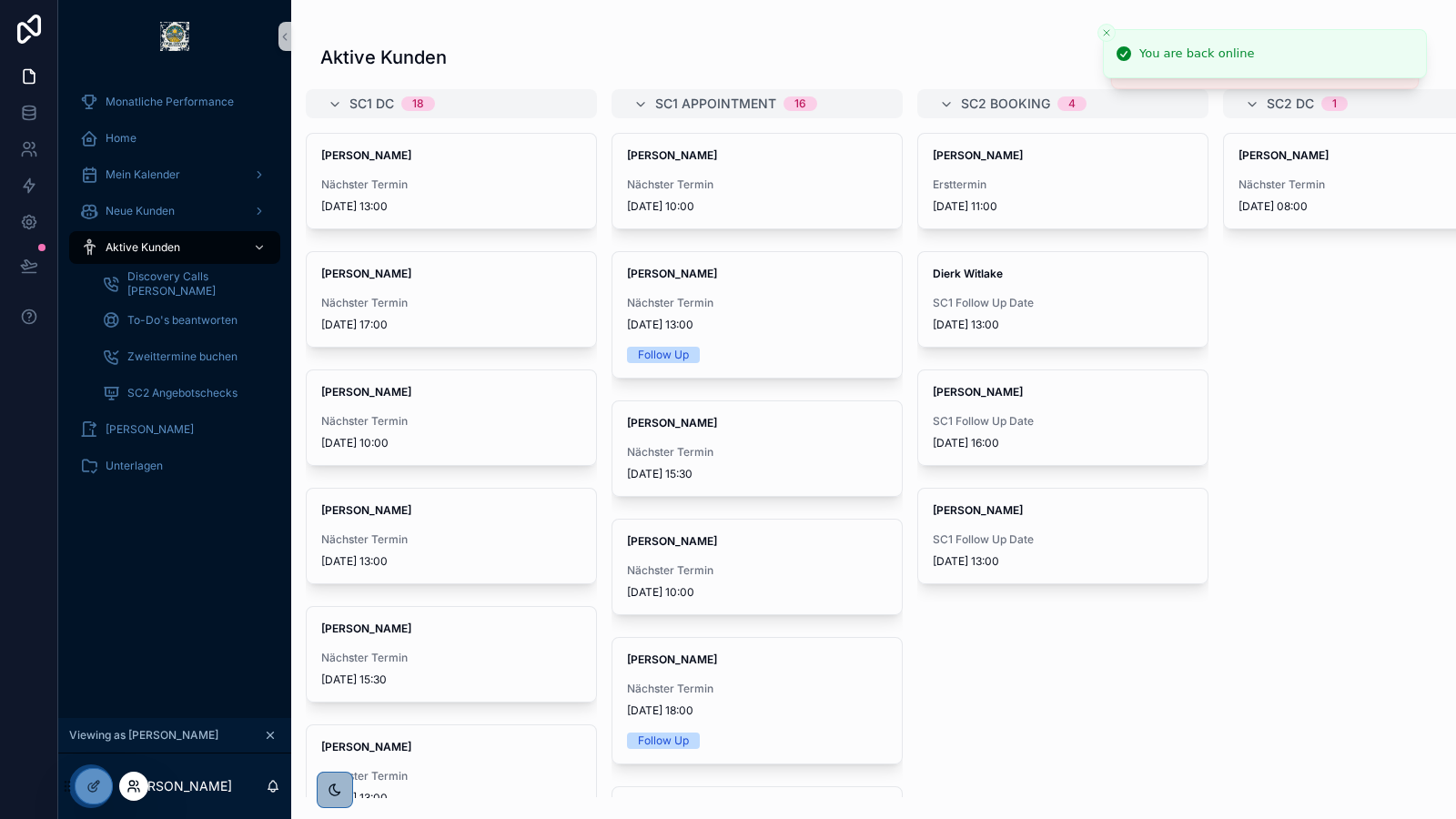
click at [137, 786] on icon at bounding box center [138, 783] width 2 height 5
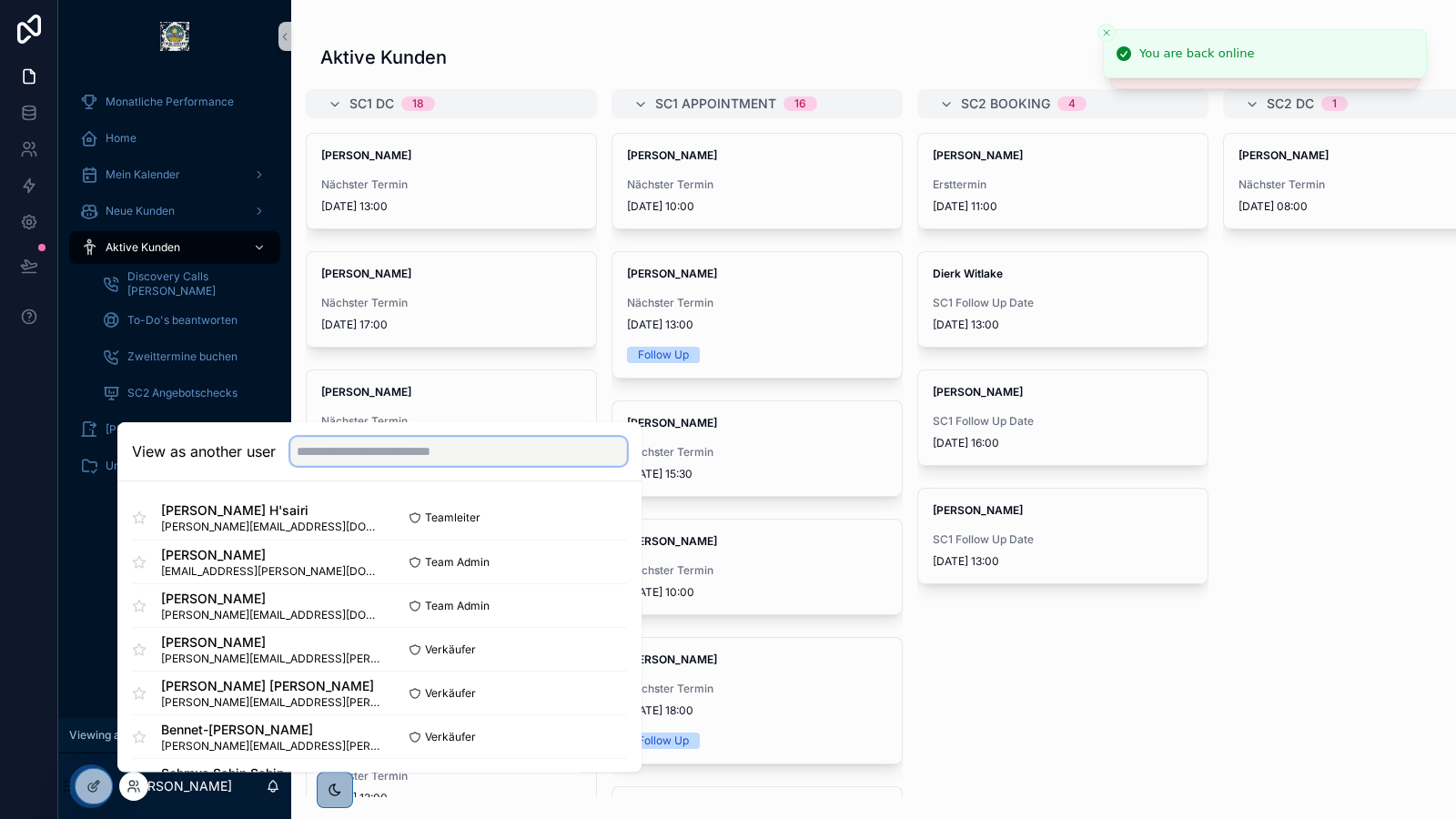
click at [454, 449] on input "text" at bounding box center [458, 452] width 337 height 29
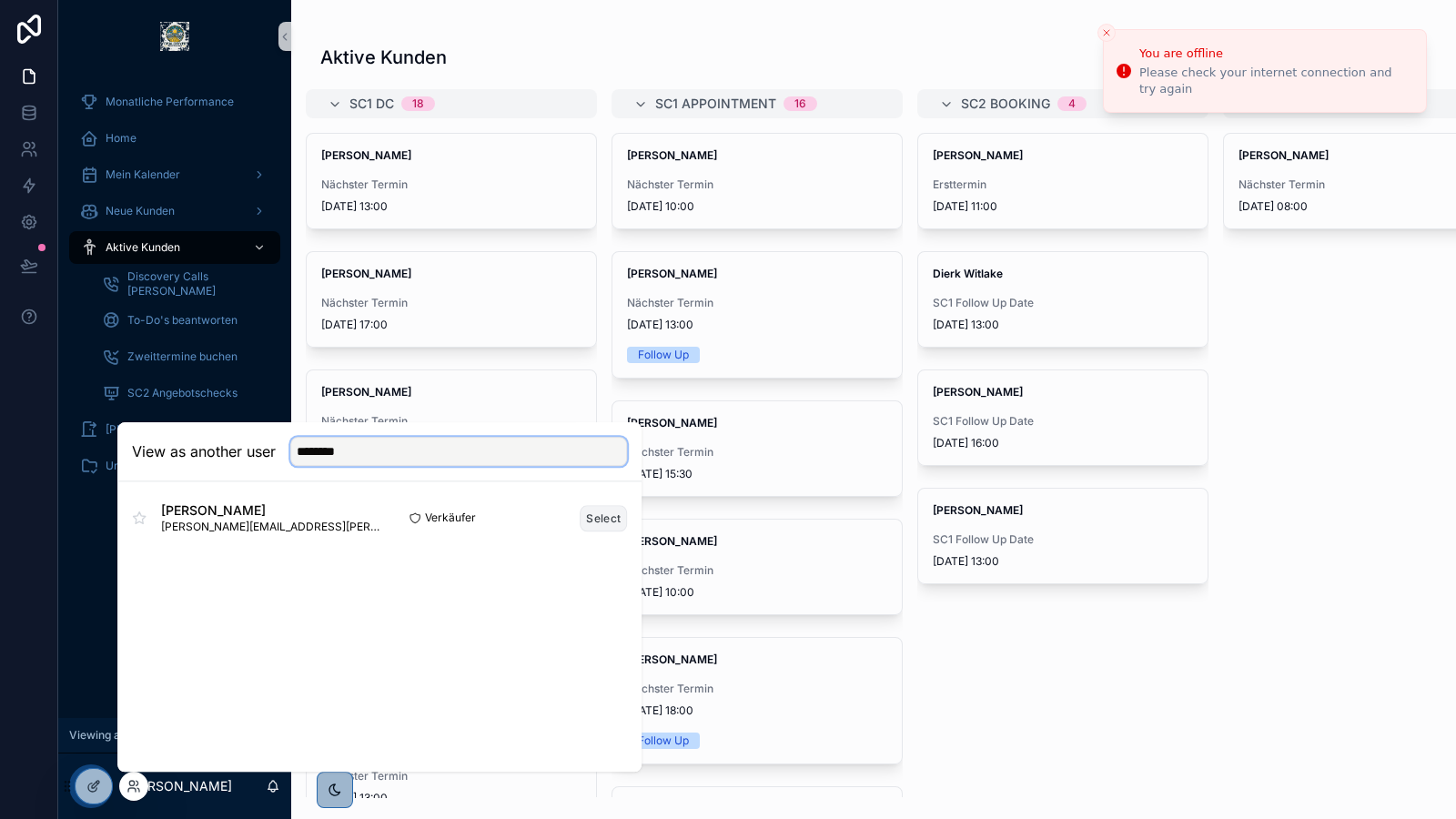
type input "********"
click at [608, 514] on button "Select" at bounding box center [603, 518] width 47 height 26
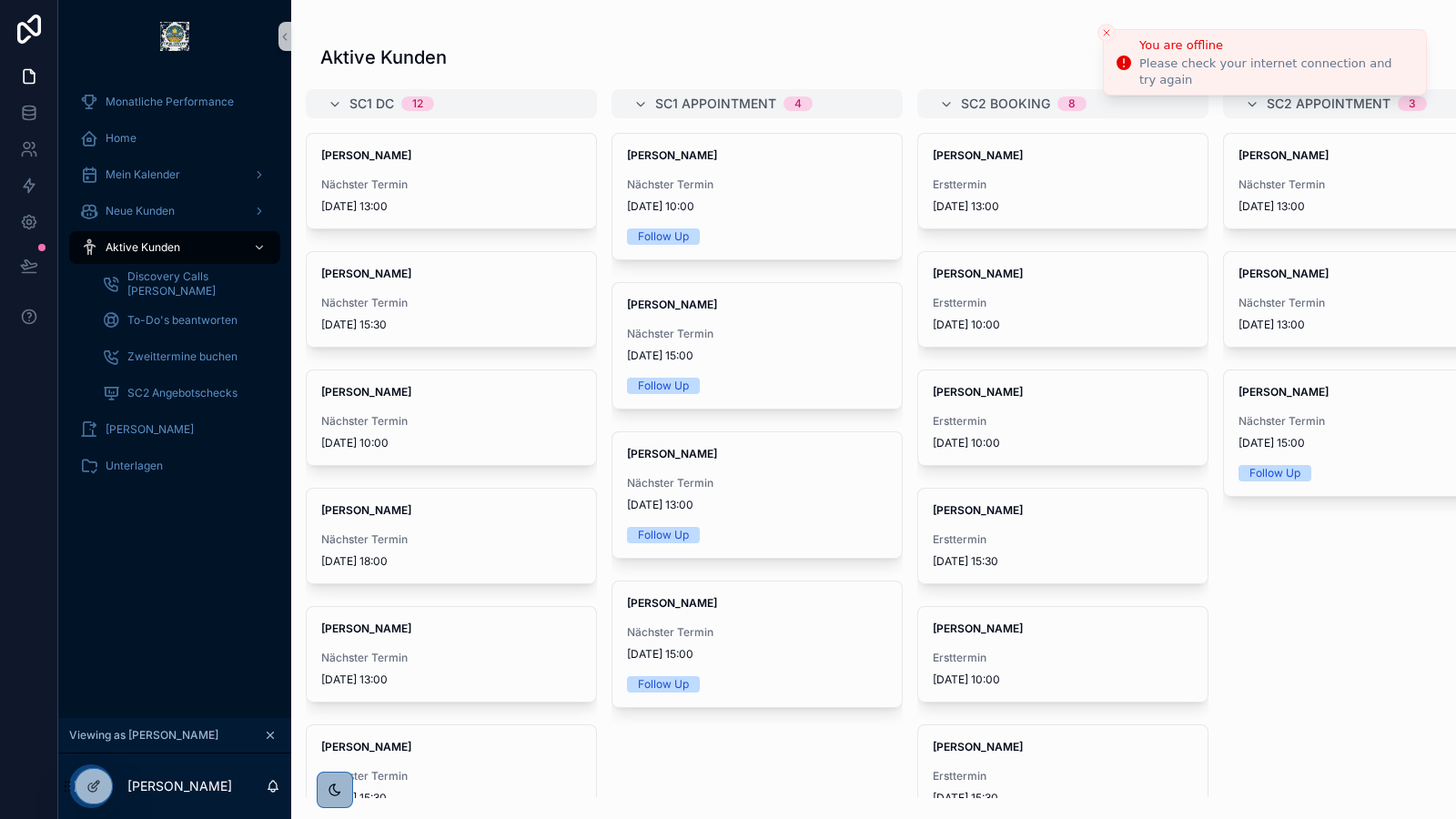
click at [1104, 27] on icon "Close toast" at bounding box center [1106, 32] width 11 height 11
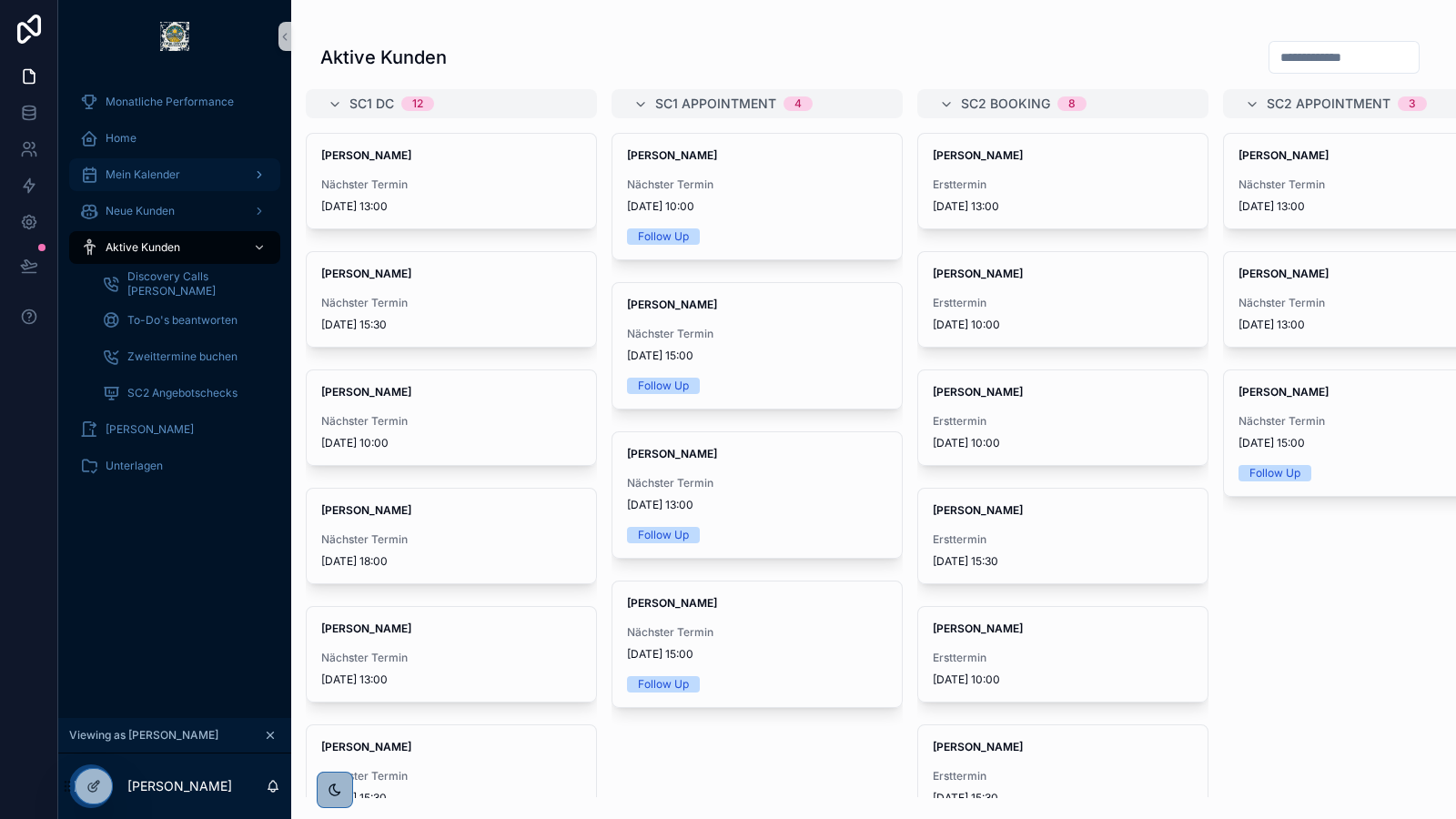
click at [138, 177] on span "Mein Kalender" at bounding box center [143, 174] width 74 height 15
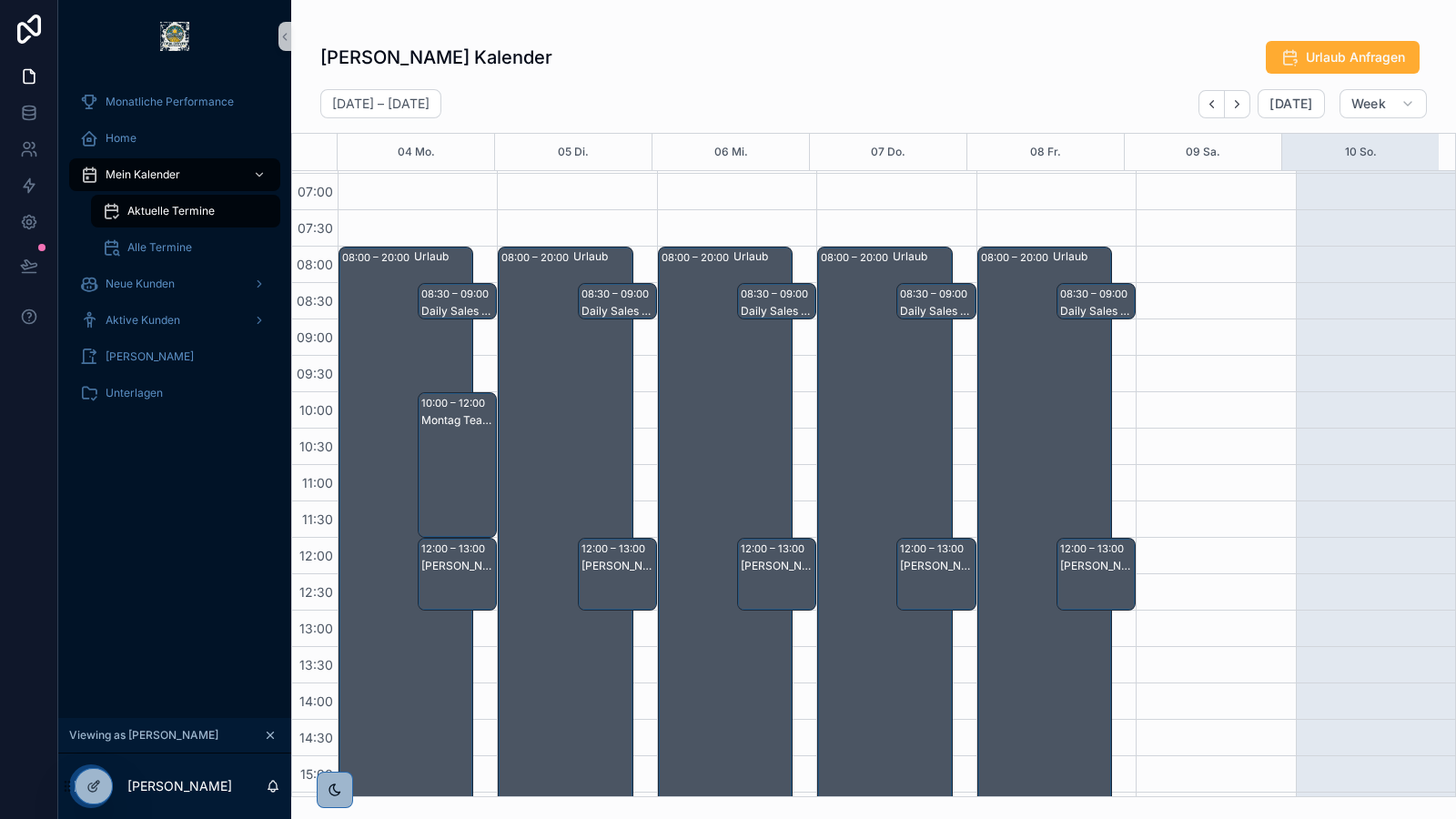
scroll to position [68, 0]
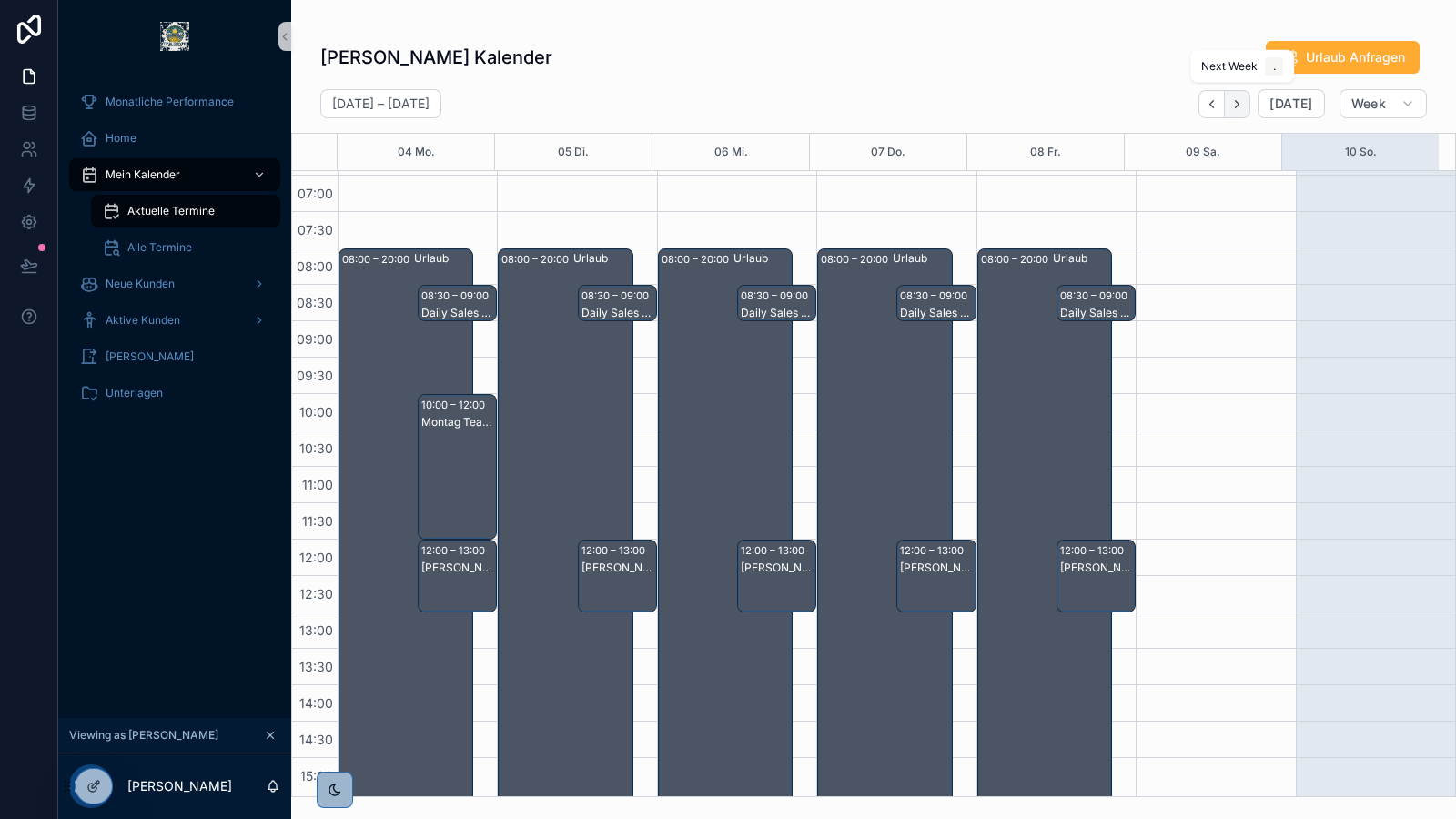
click at [1244, 103] on icon "Next" at bounding box center [1237, 105] width 14 height 14
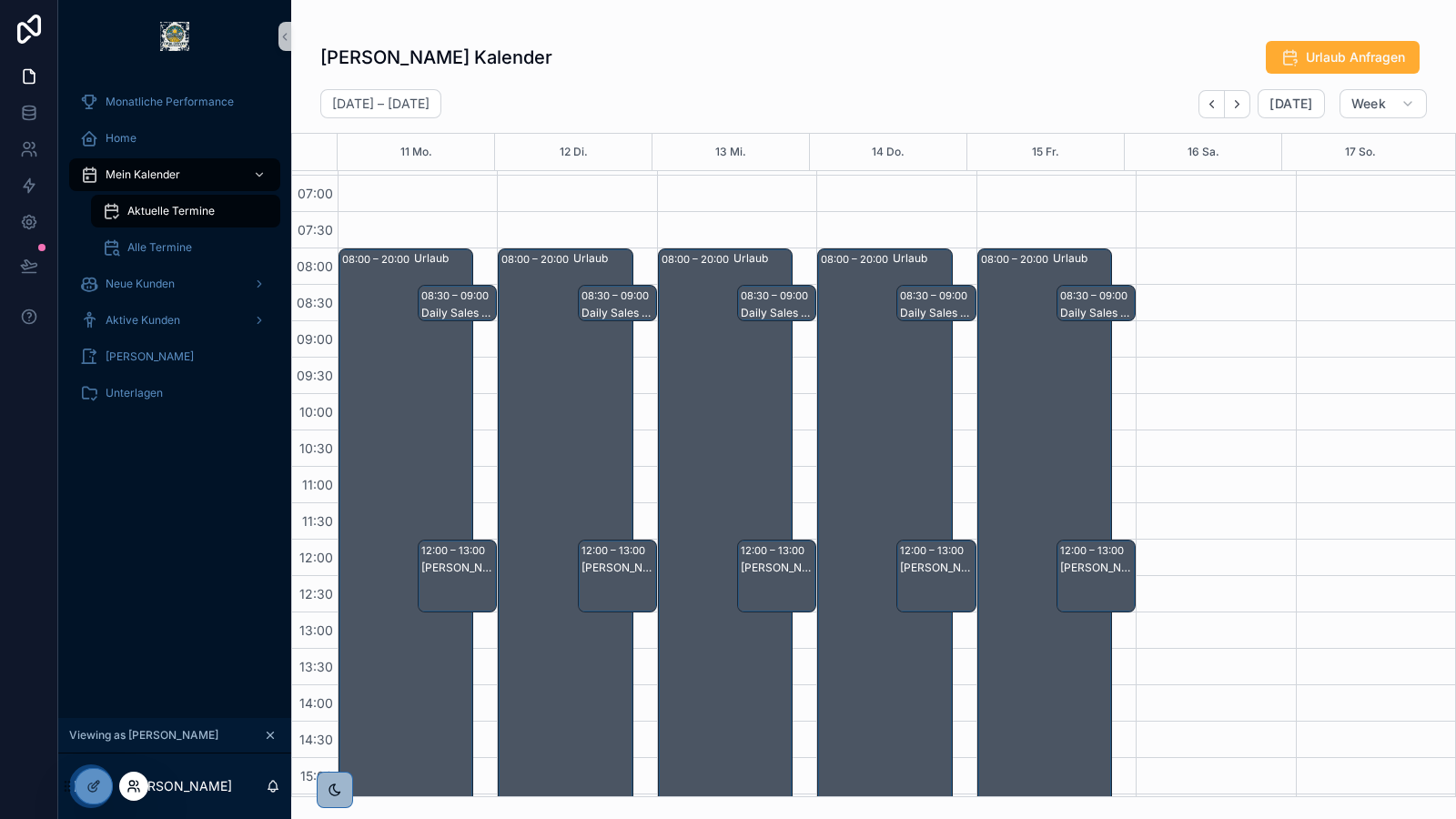
click at [138, 788] on icon at bounding box center [133, 786] width 15 height 15
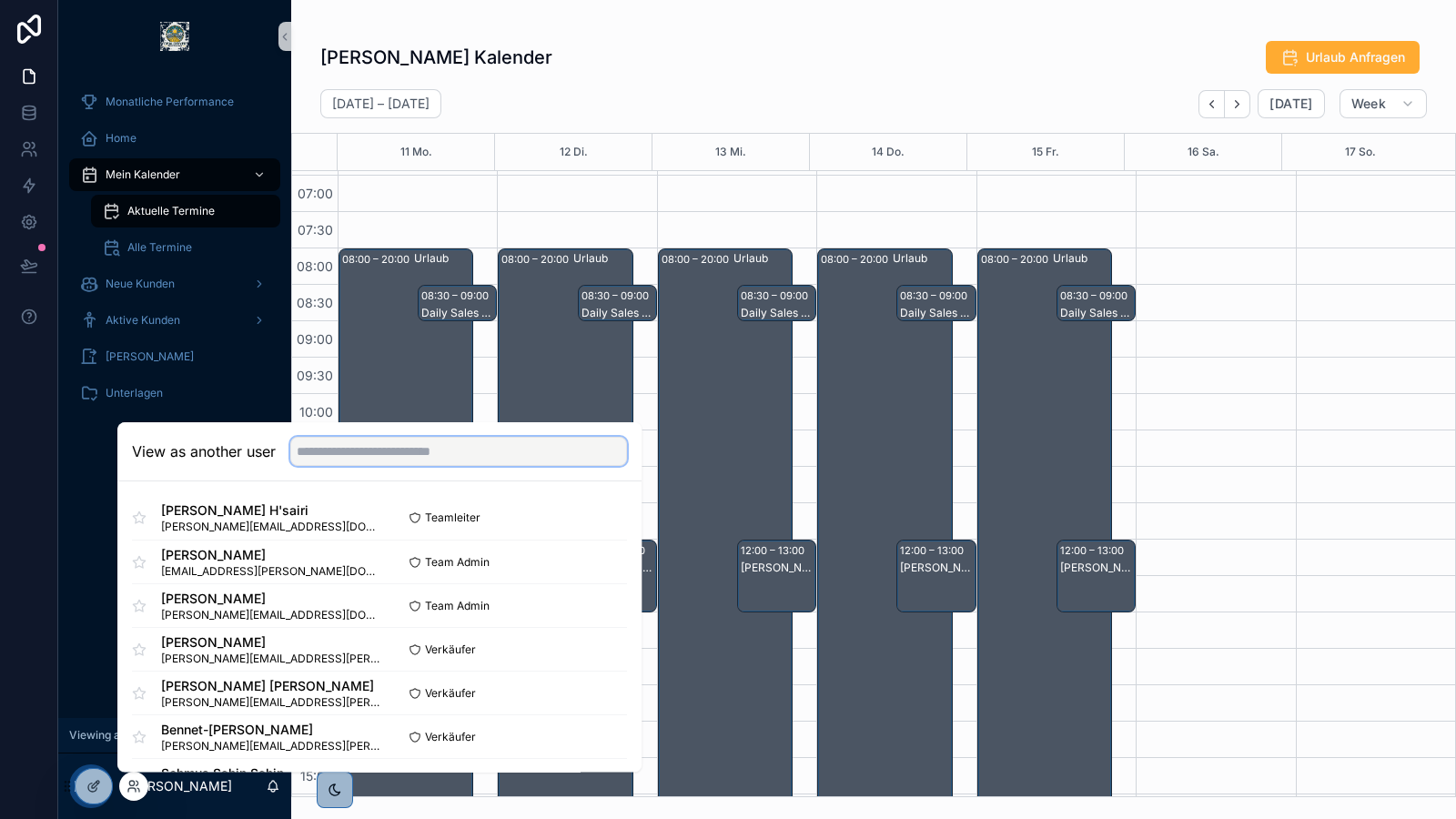
click at [383, 453] on input "text" at bounding box center [458, 452] width 337 height 29
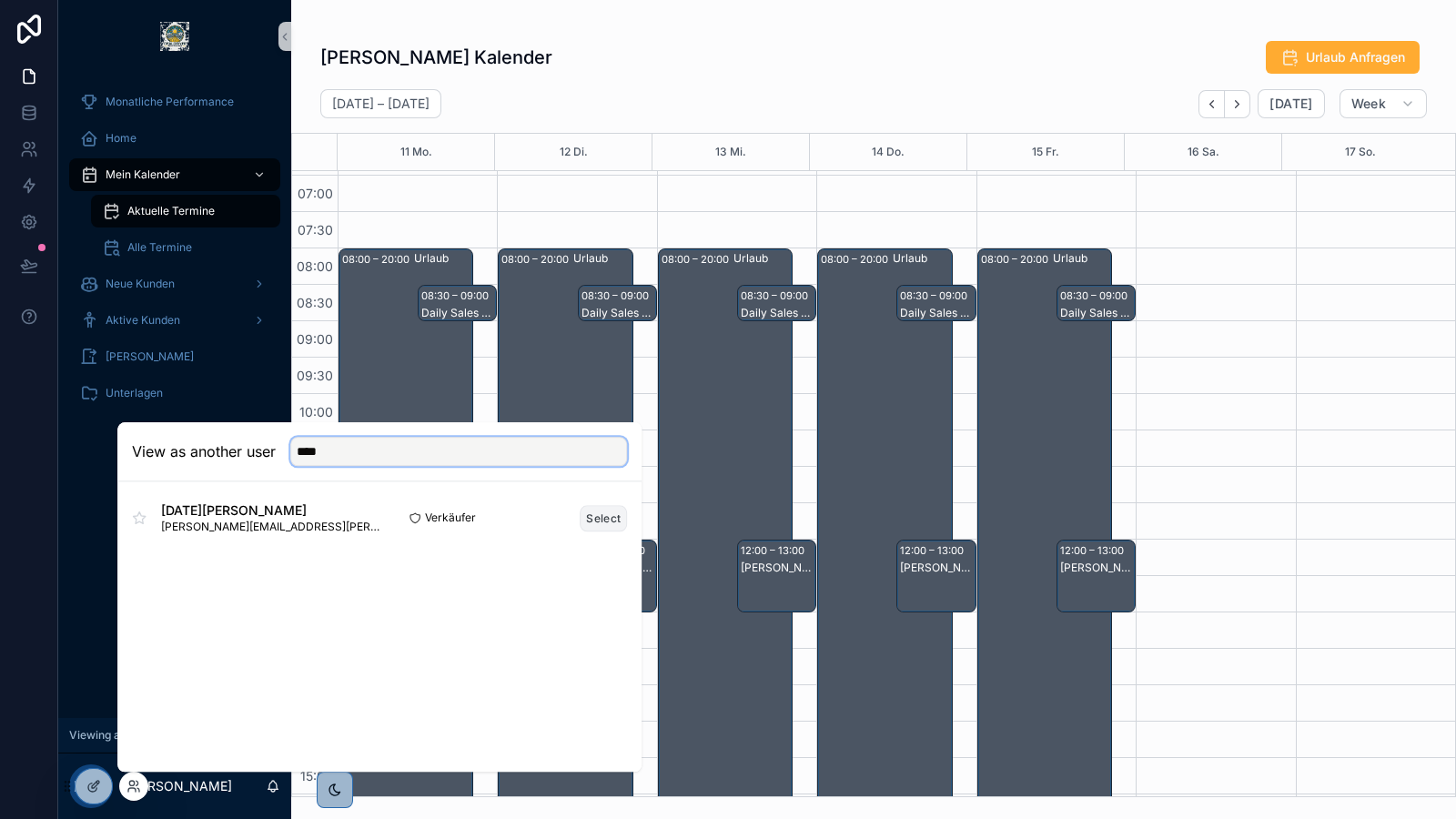
type input "****"
click at [611, 516] on button "Select" at bounding box center [603, 518] width 47 height 26
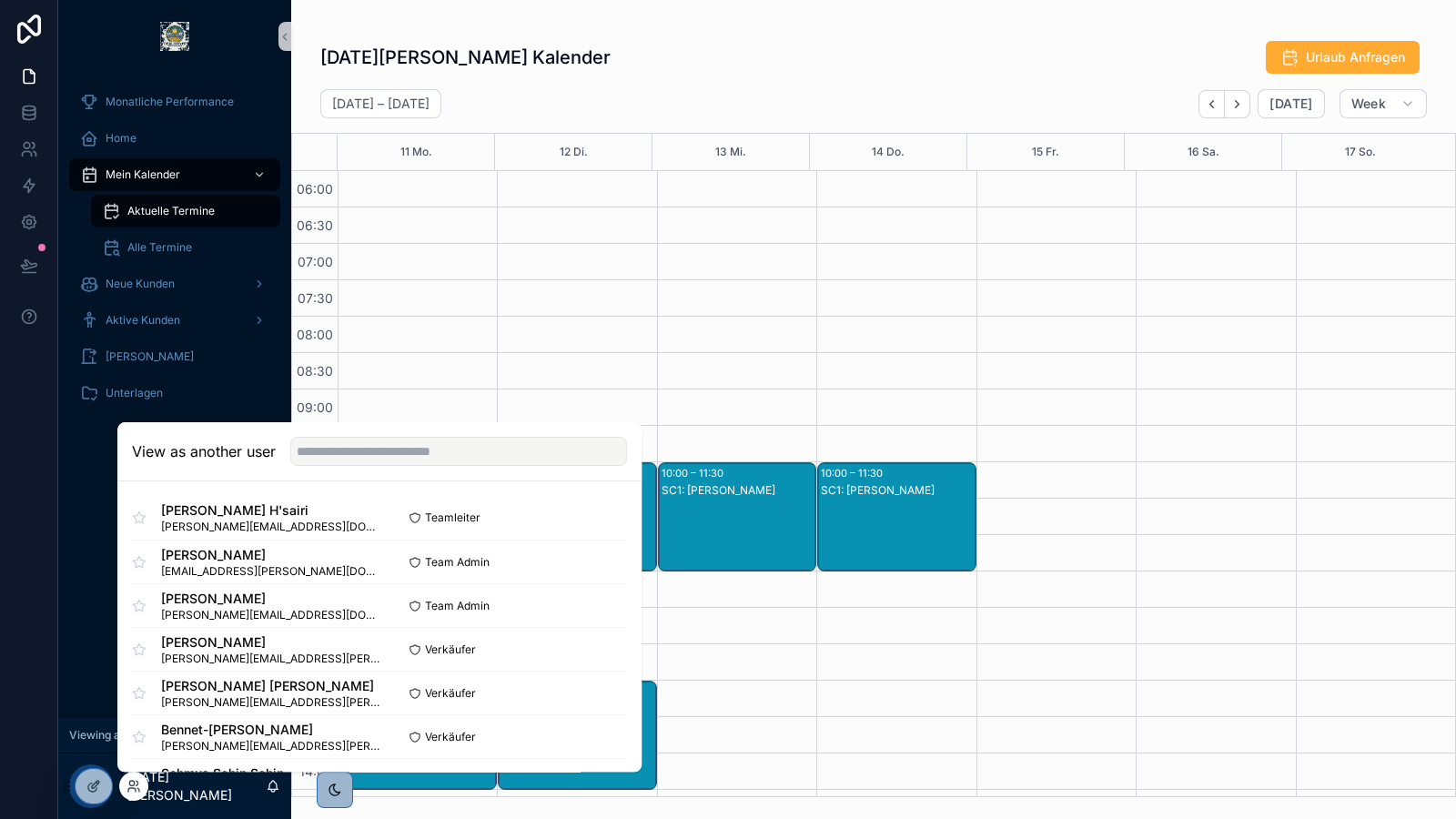
scroll to position [436, 0]
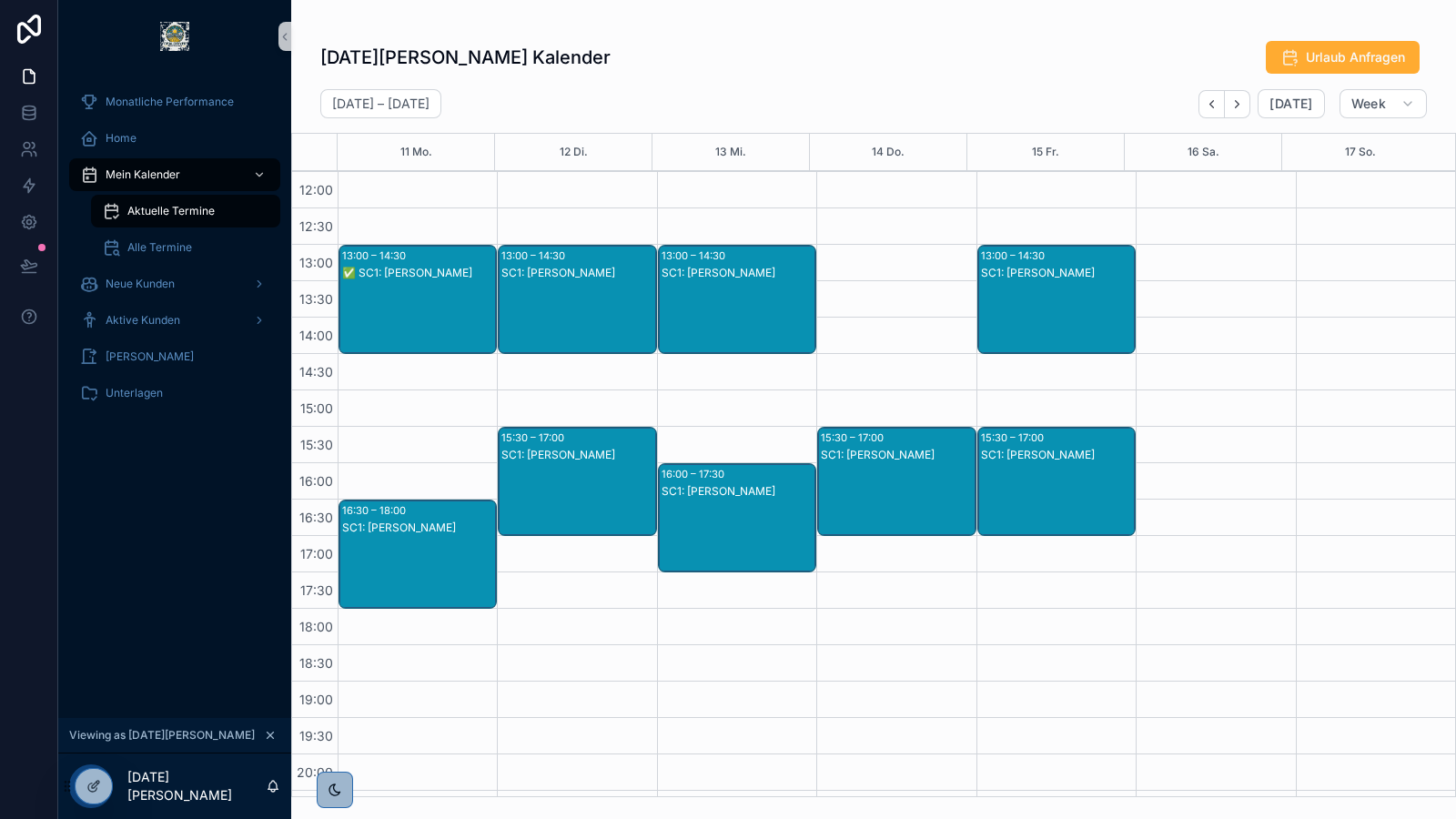
click at [667, 58] on div "Noel Krieger's Kalender Urlaub Anfragen" at bounding box center [874, 57] width 1106 height 34
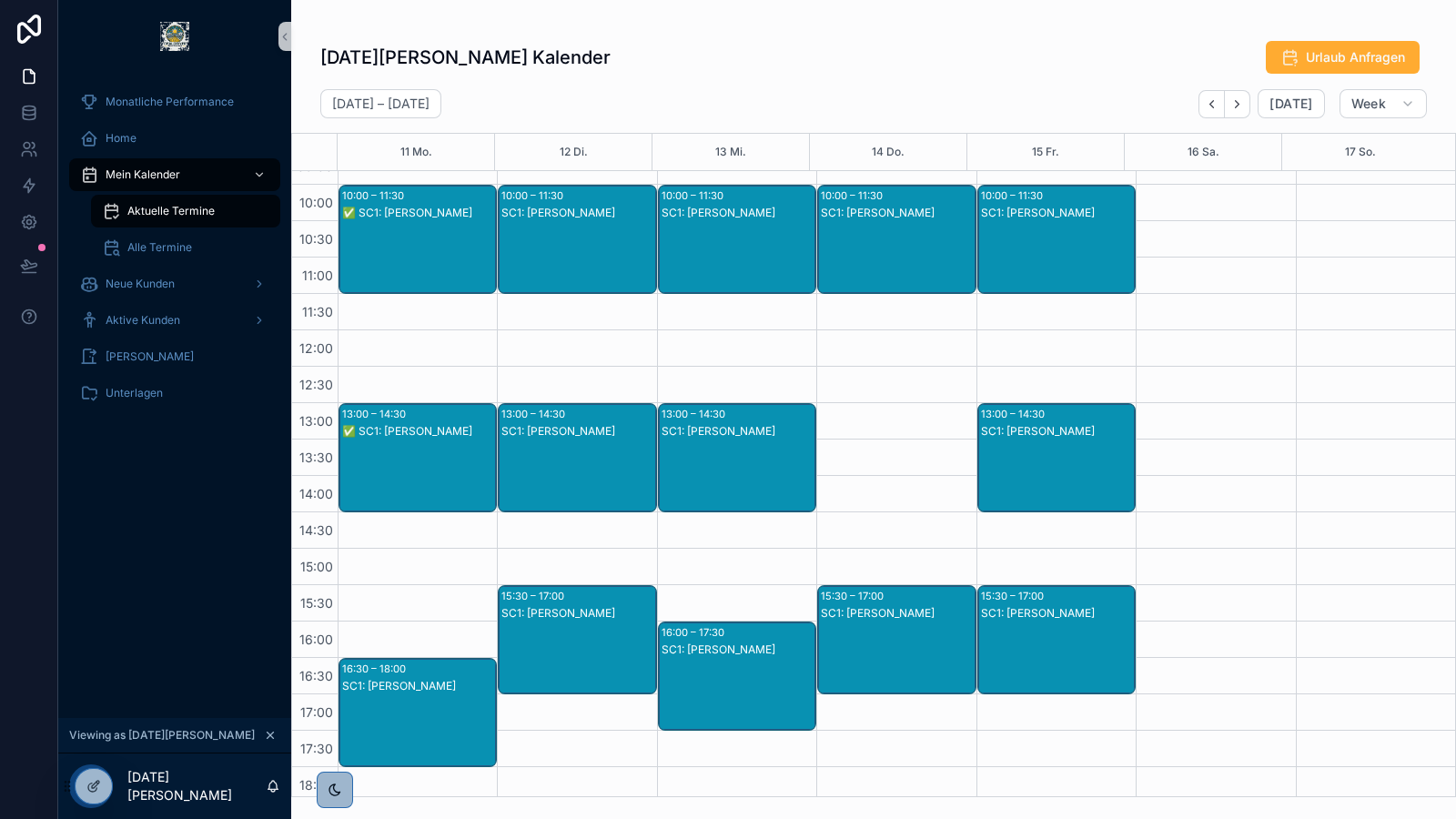
scroll to position [84, 0]
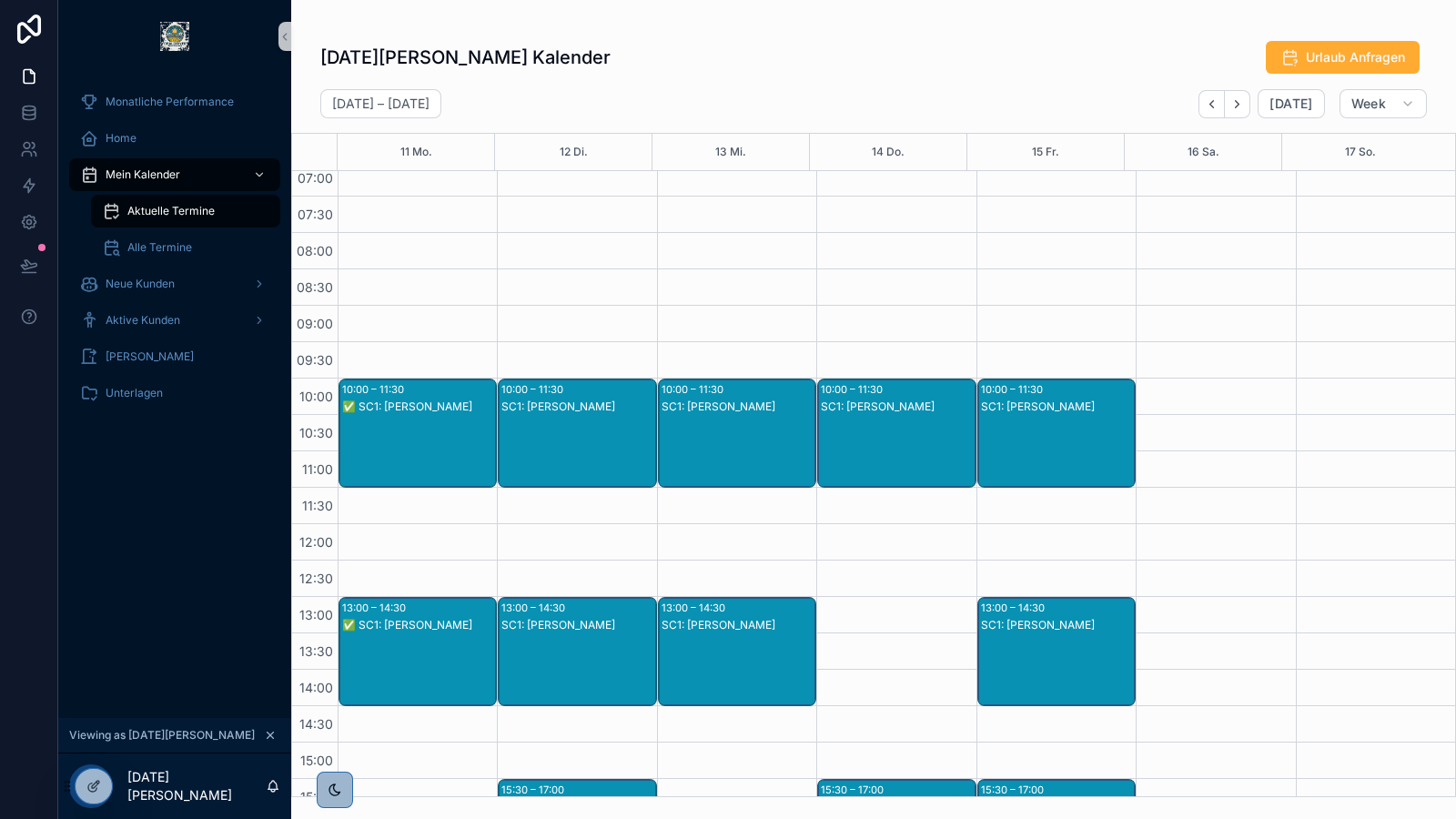
click at [418, 427] on div "✅ SC1: Manuel Burmeister" at bounding box center [418, 452] width 152 height 106
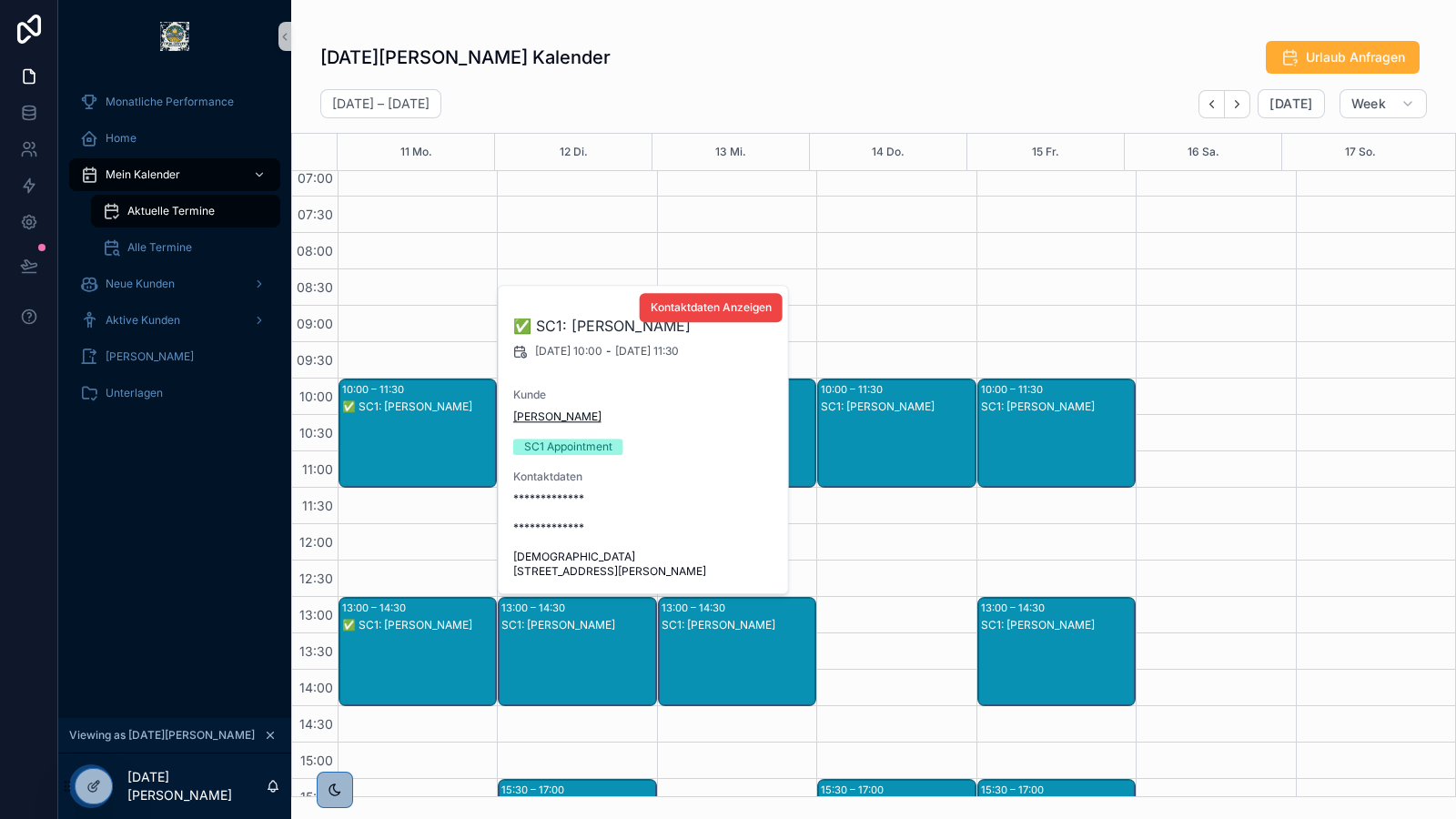
click at [570, 421] on span "Manuel Burmeister" at bounding box center [557, 416] width 88 height 15
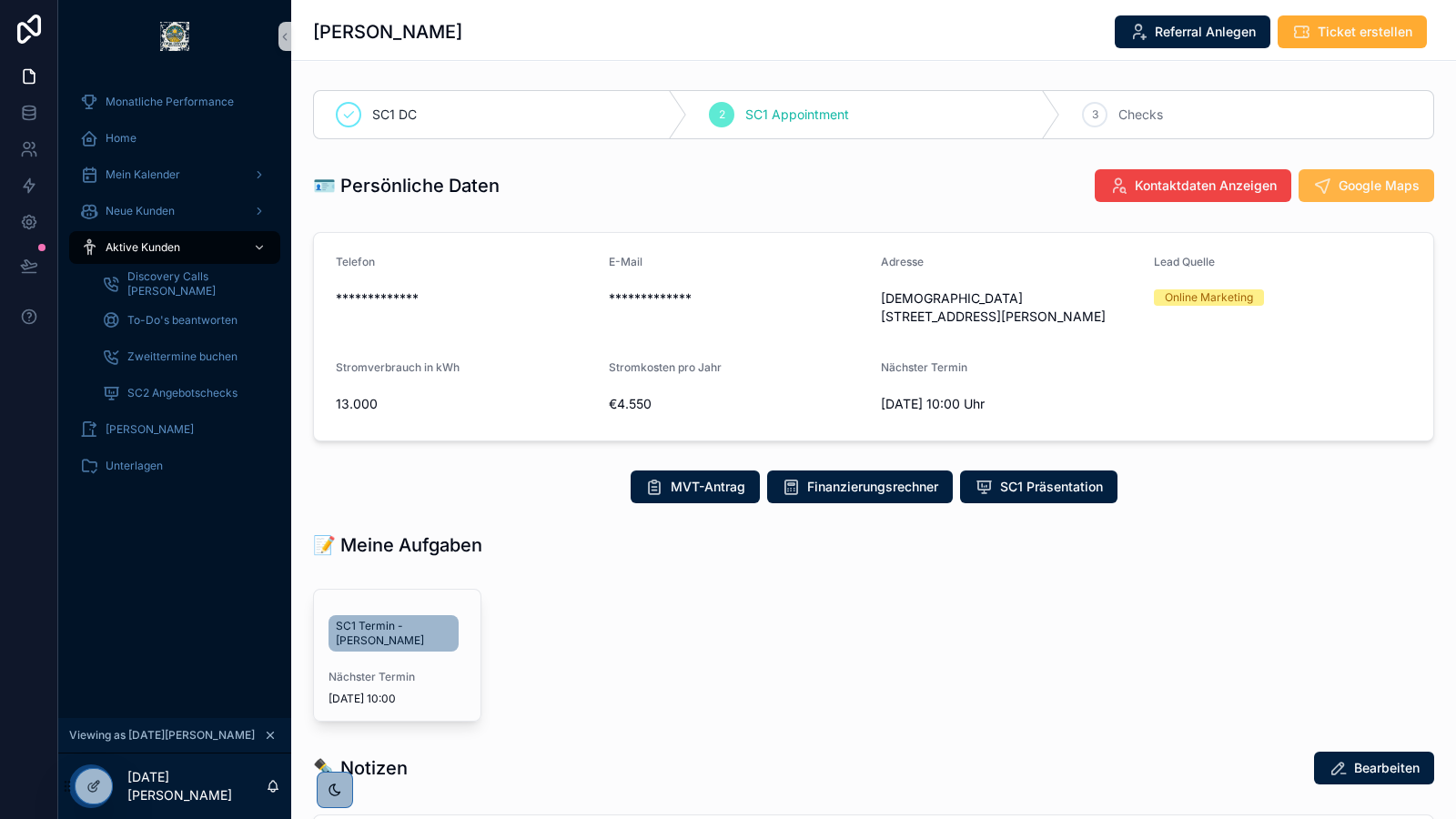
click at [1355, 186] on span "Google Maps" at bounding box center [1379, 186] width 81 height 19
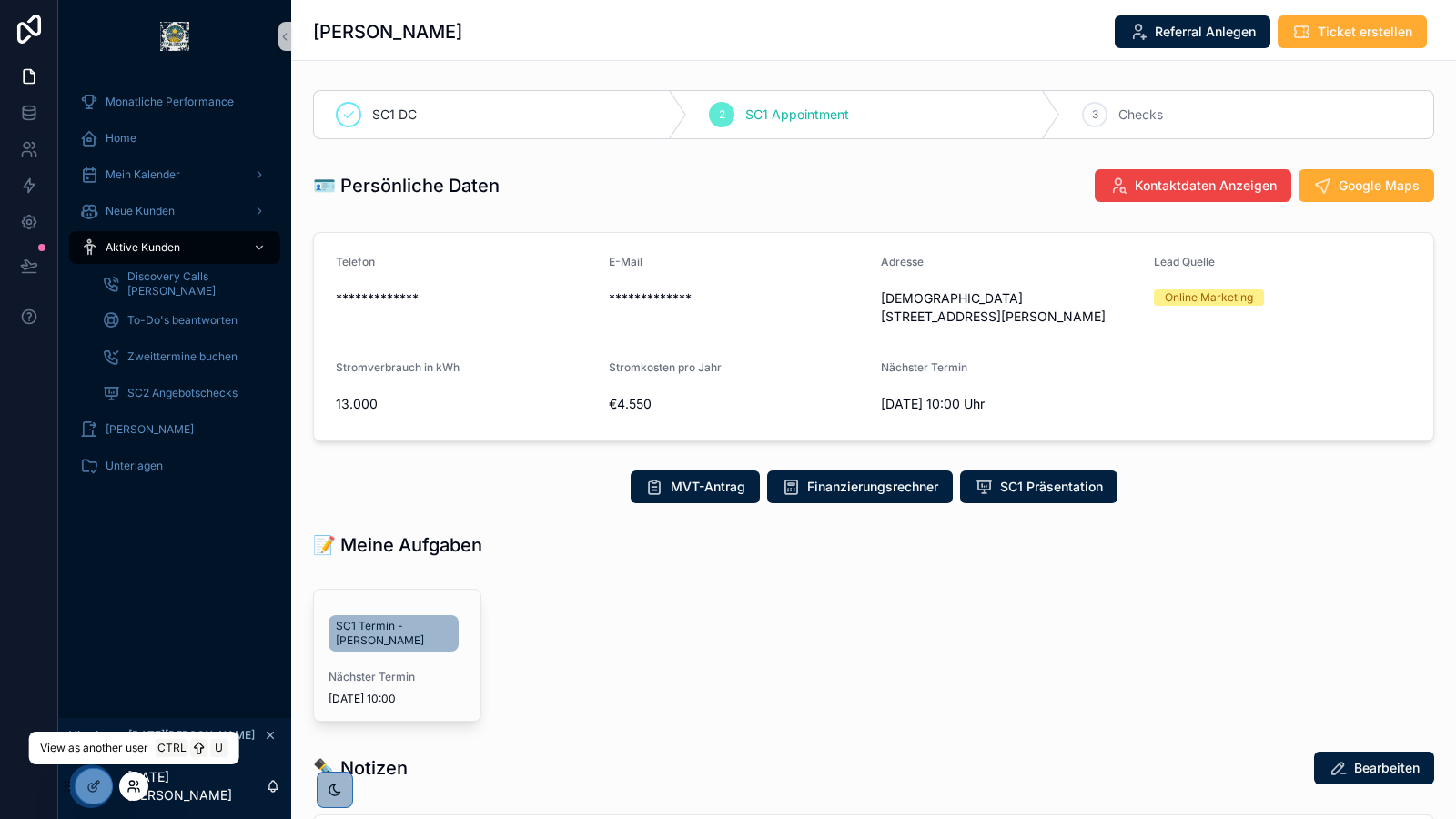
click at [137, 783] on icon at bounding box center [133, 786] width 15 height 15
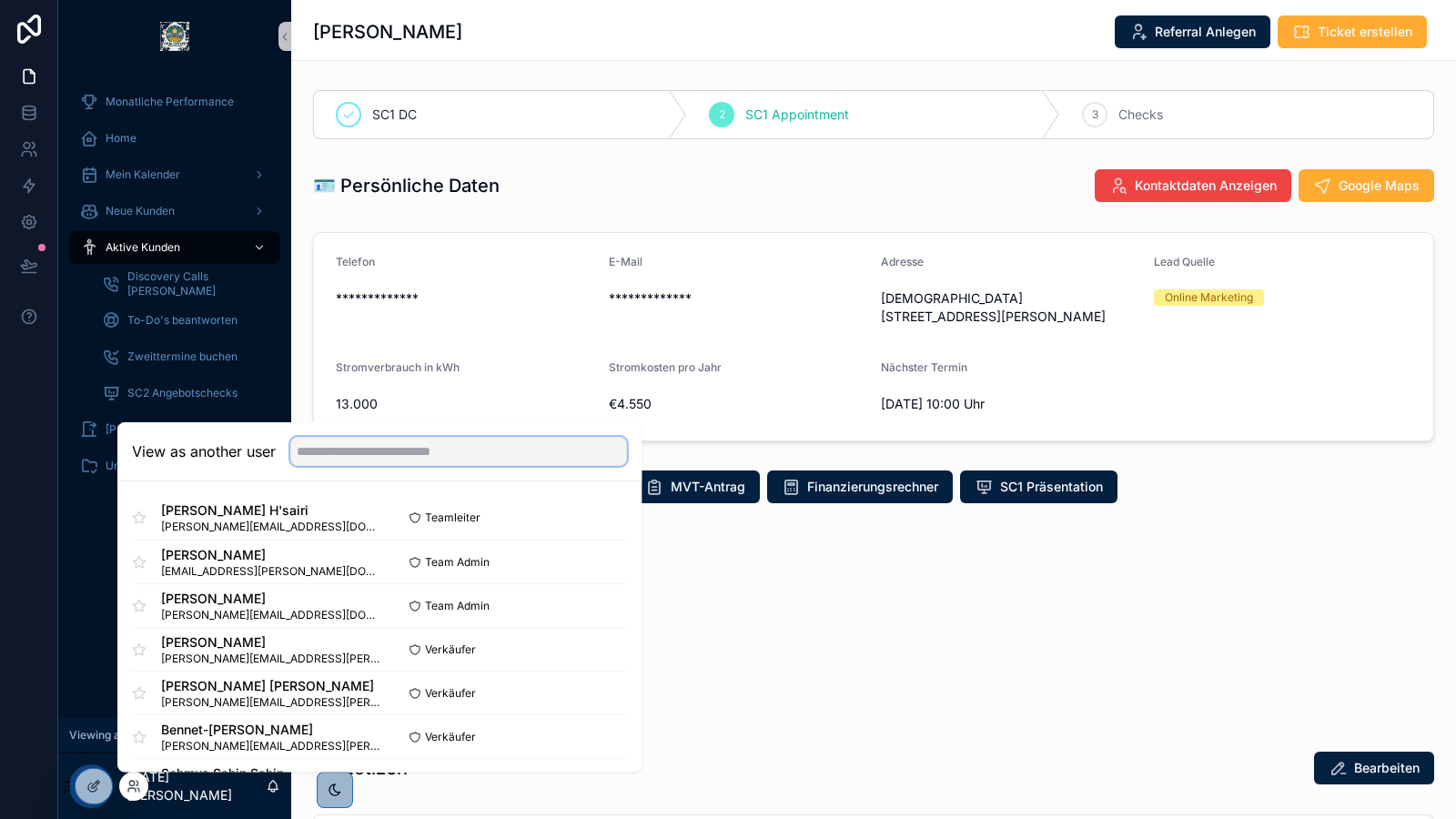
click at [362, 457] on input "text" at bounding box center [458, 452] width 337 height 29
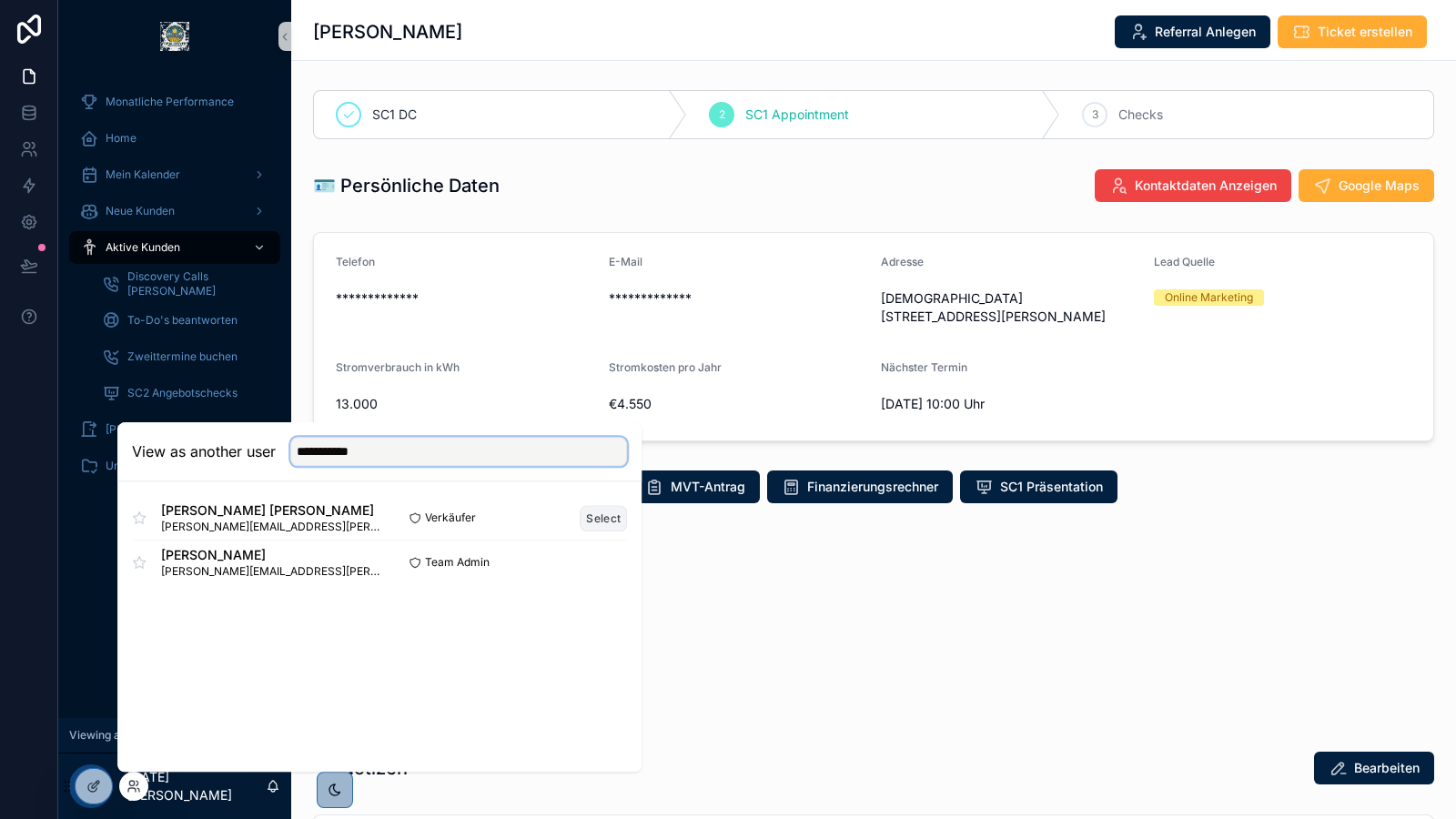
type input "**********"
click at [599, 510] on button "Select" at bounding box center [603, 518] width 47 height 26
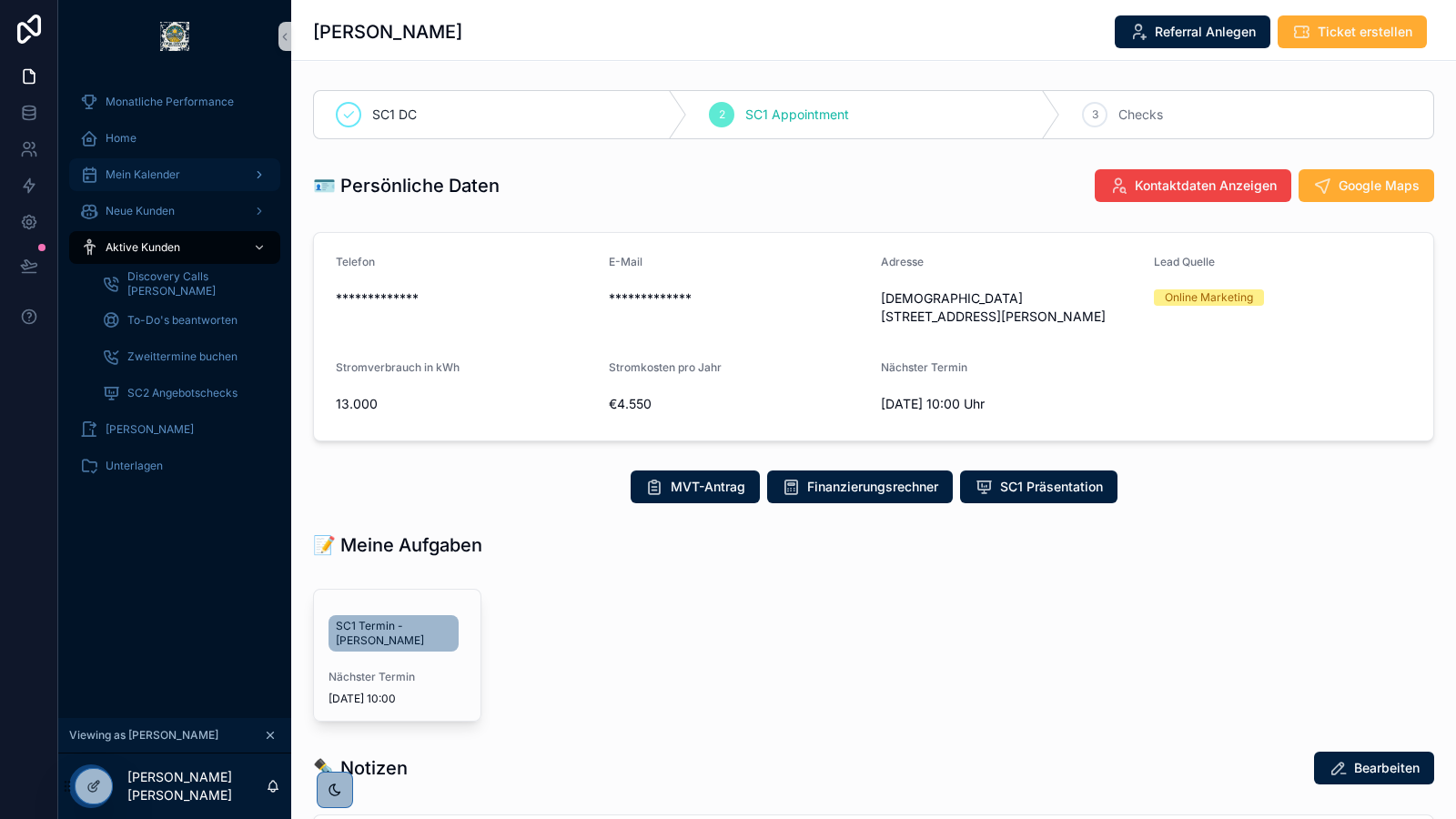
click at [152, 167] on span "Mein Kalender" at bounding box center [143, 174] width 74 height 15
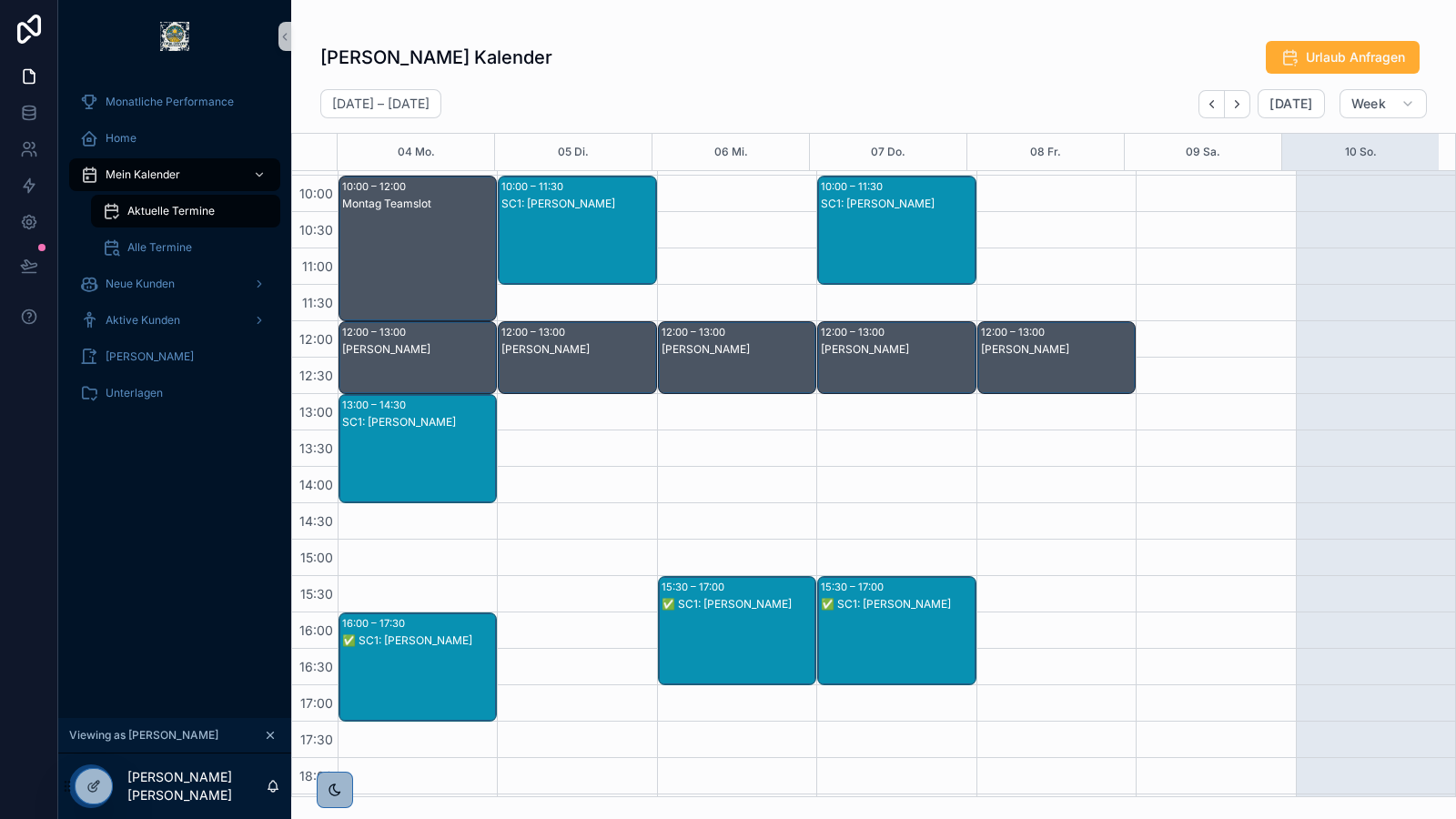
scroll to position [285, 0]
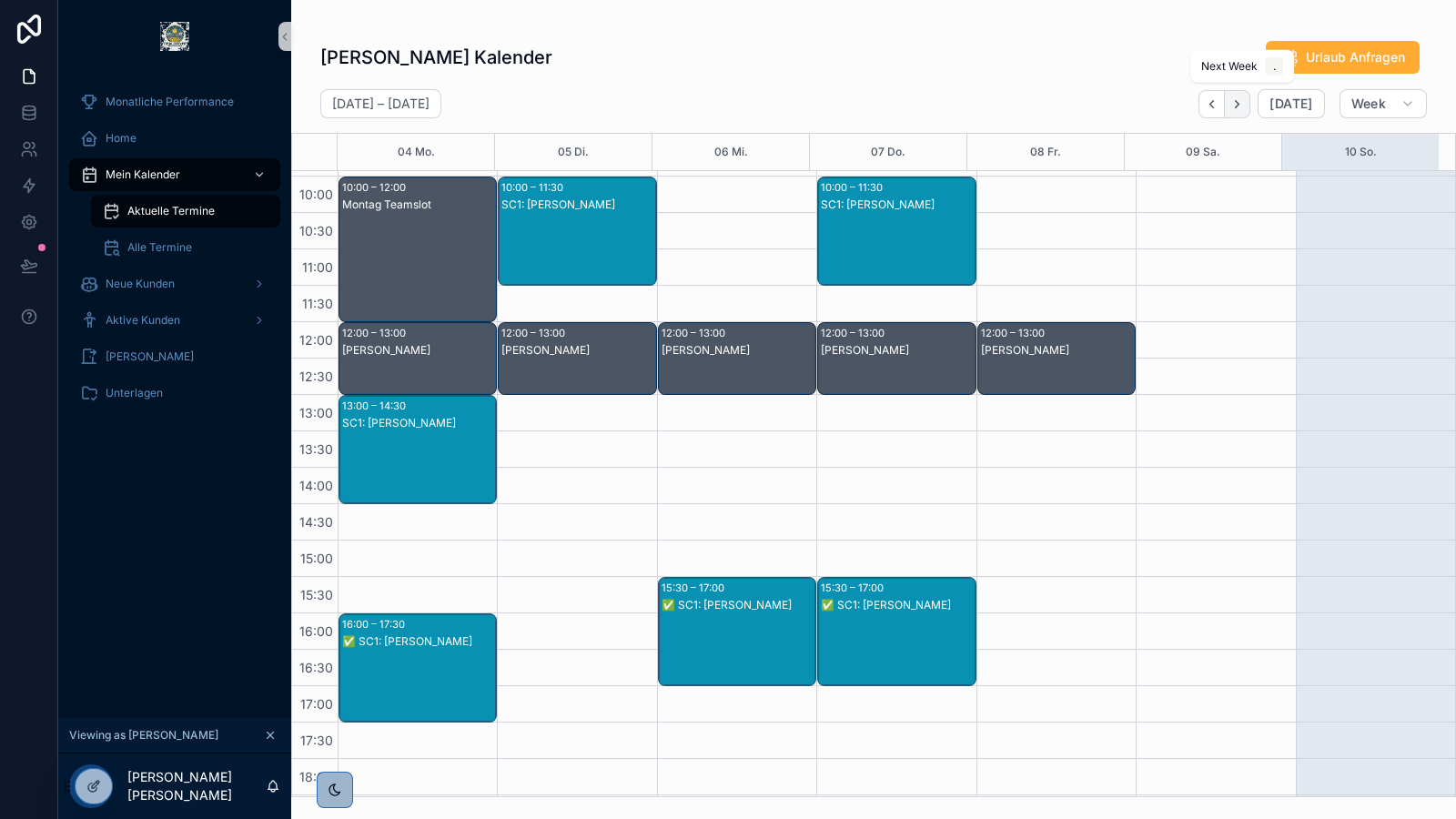
click at [1241, 95] on button "Next" at bounding box center [1237, 104] width 25 height 28
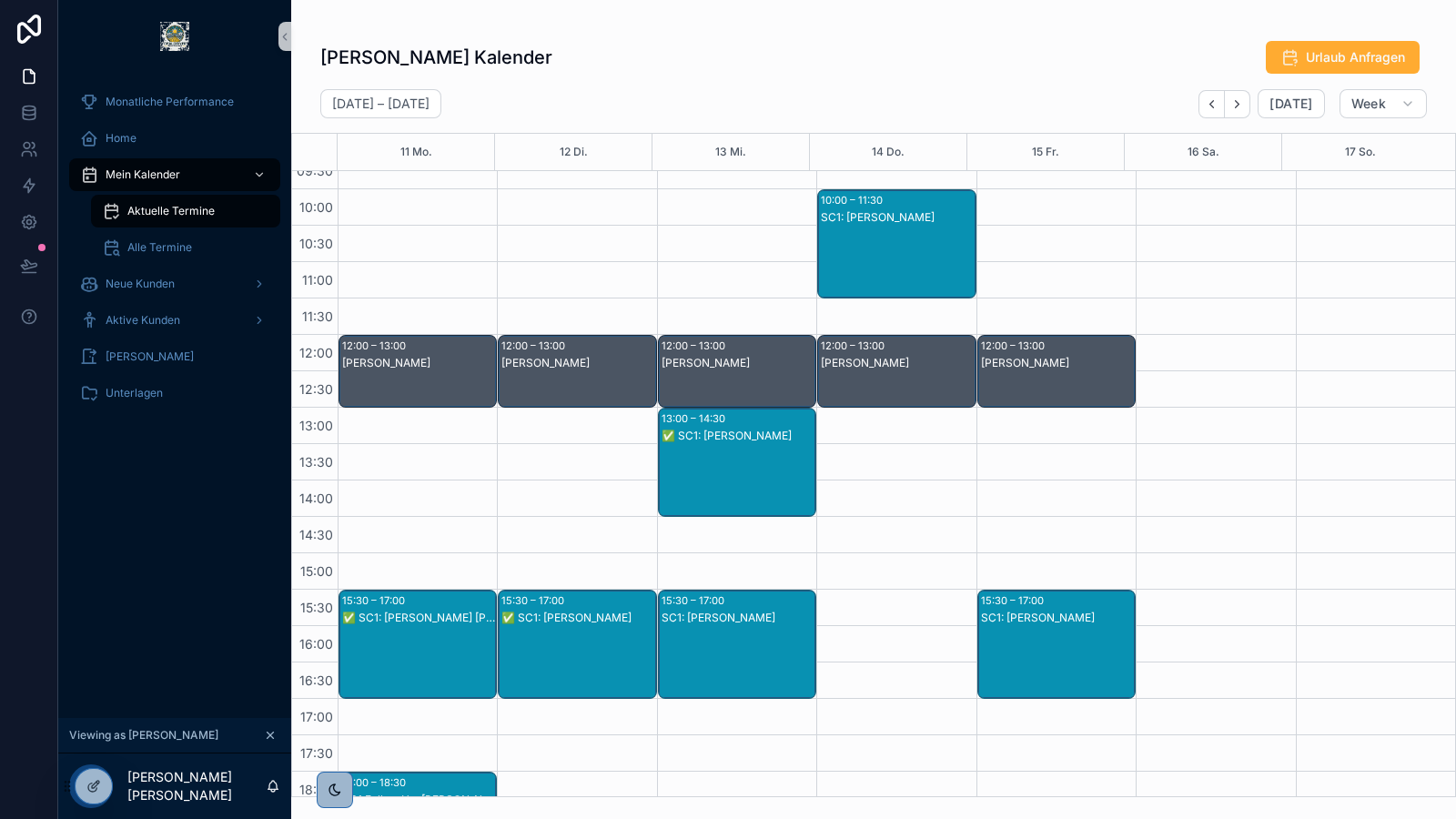
scroll to position [270, 0]
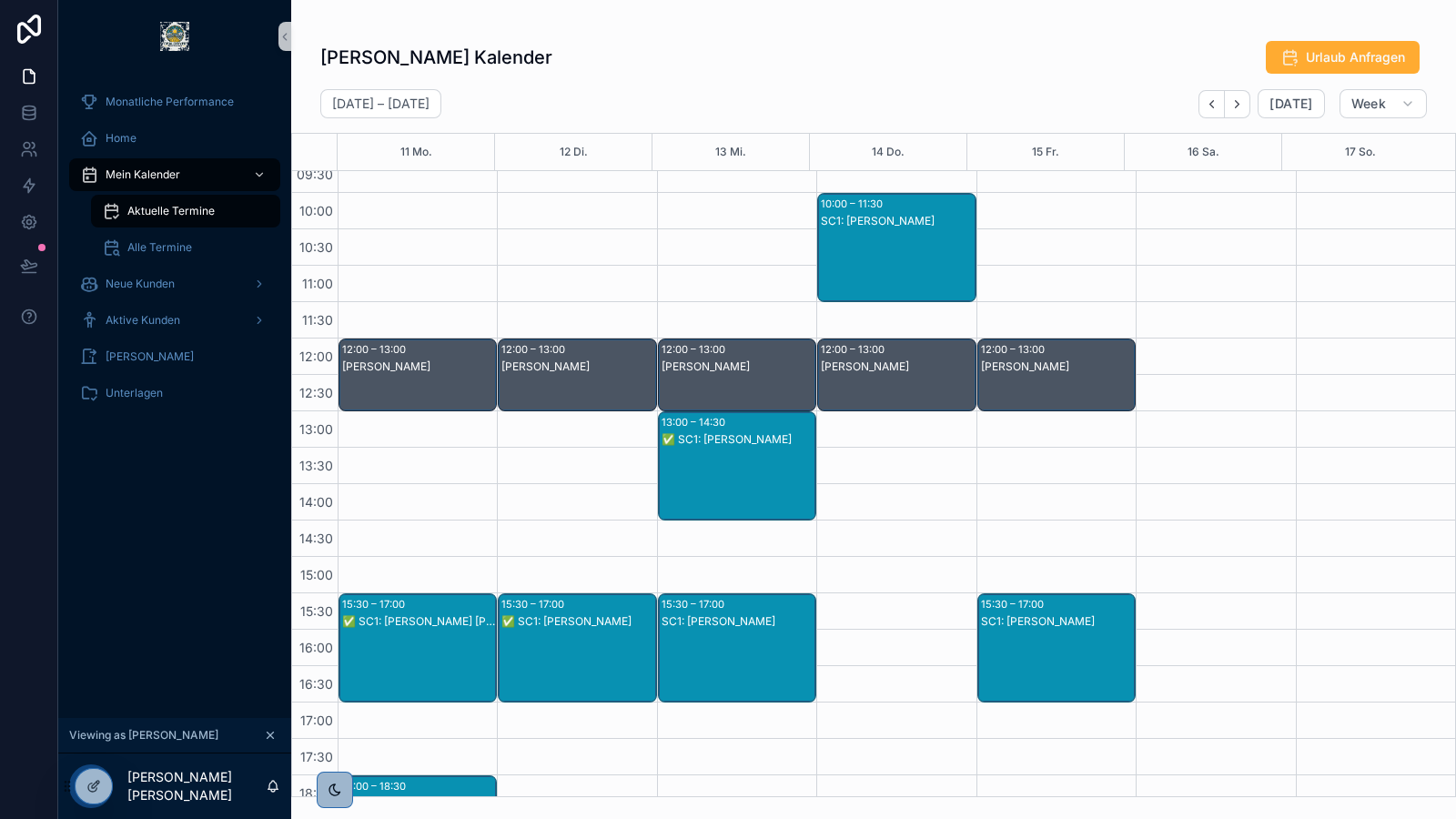
click at [391, 637] on div "✅ SC1: Lutz Hammerich" at bounding box center [418, 667] width 152 height 106
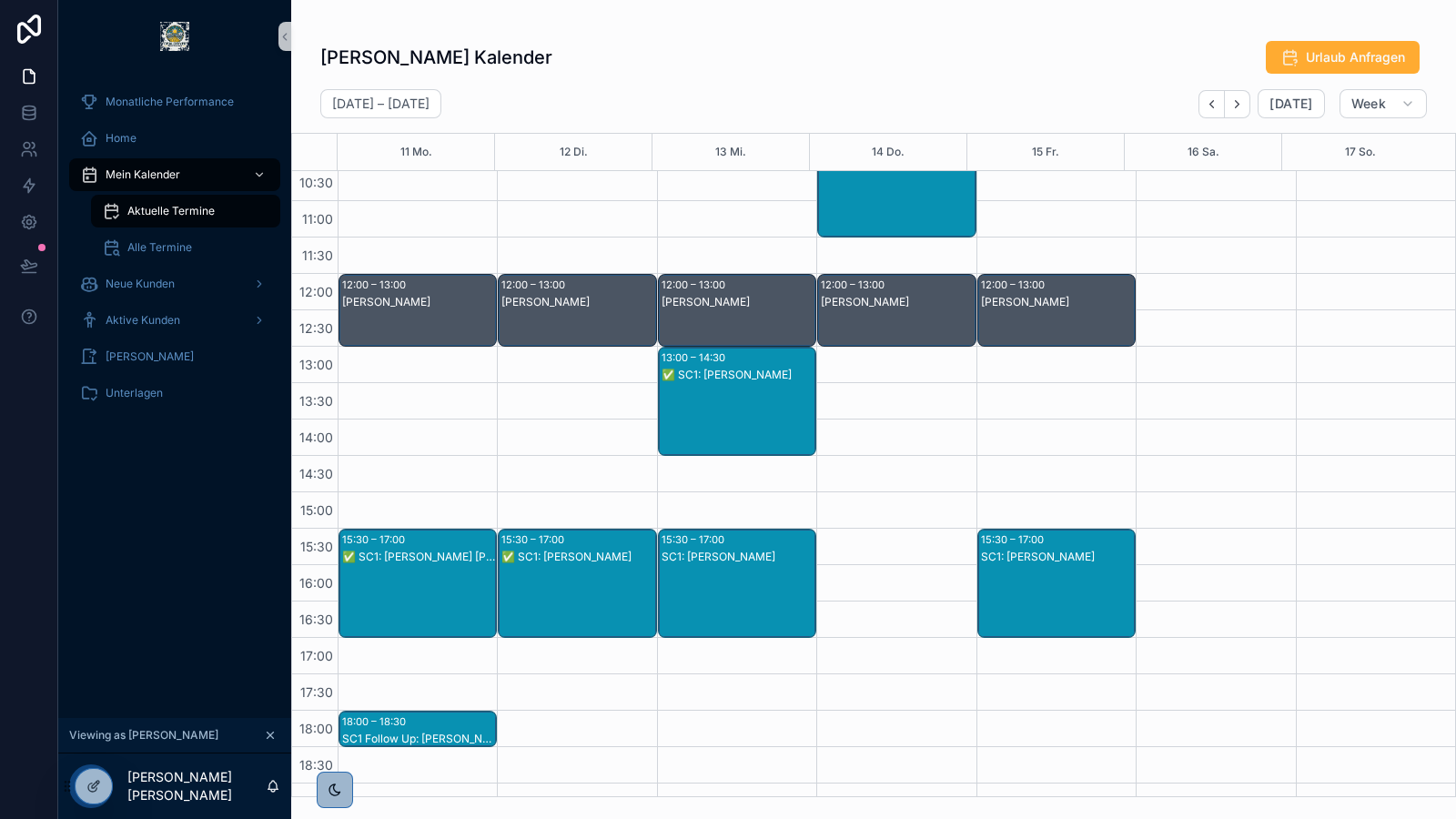
scroll to position [336, 0]
